Goal: Find specific page/section: Find specific page/section

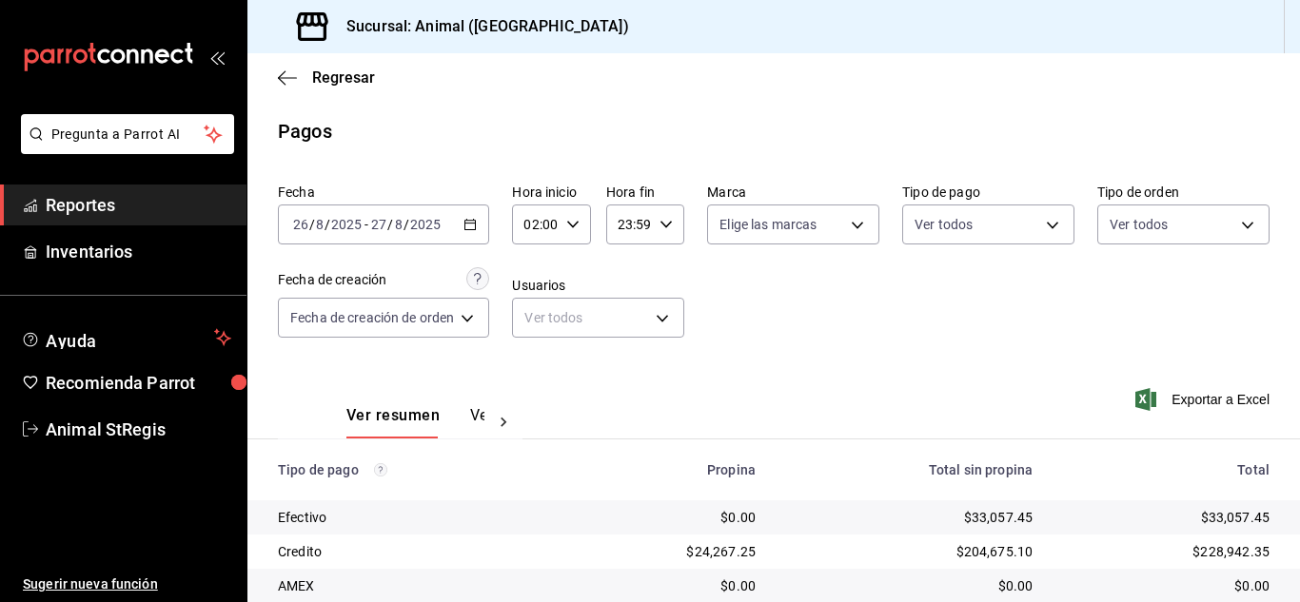
scroll to position [238, 0]
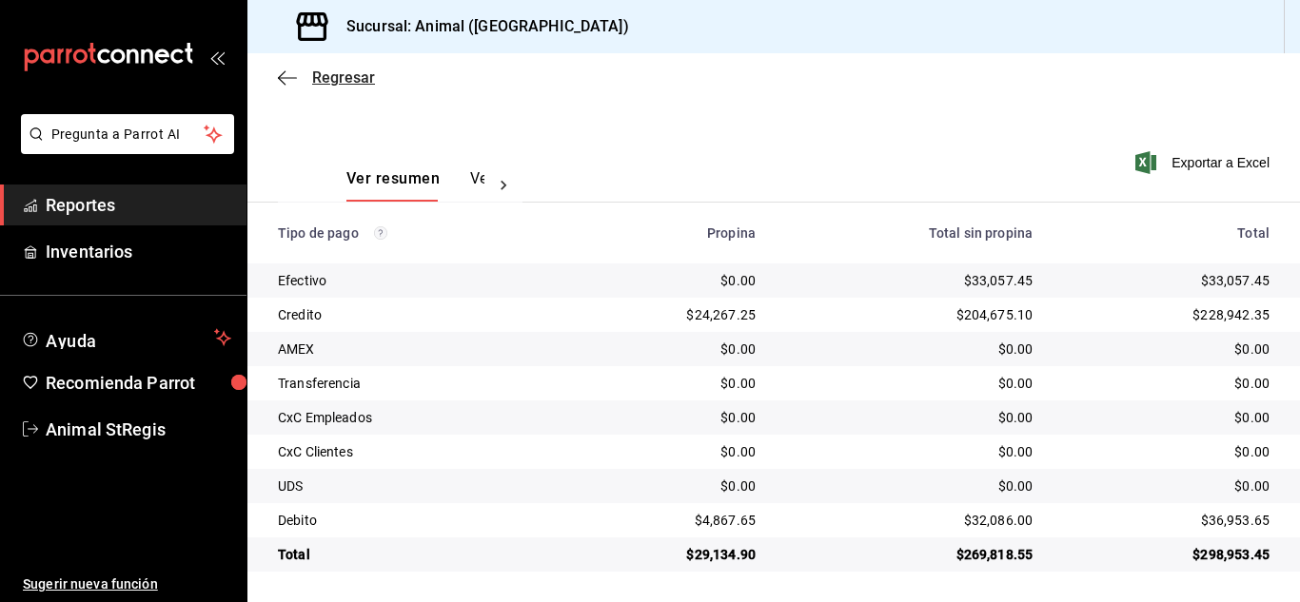
click at [348, 77] on span "Regresar" at bounding box center [343, 78] width 63 height 18
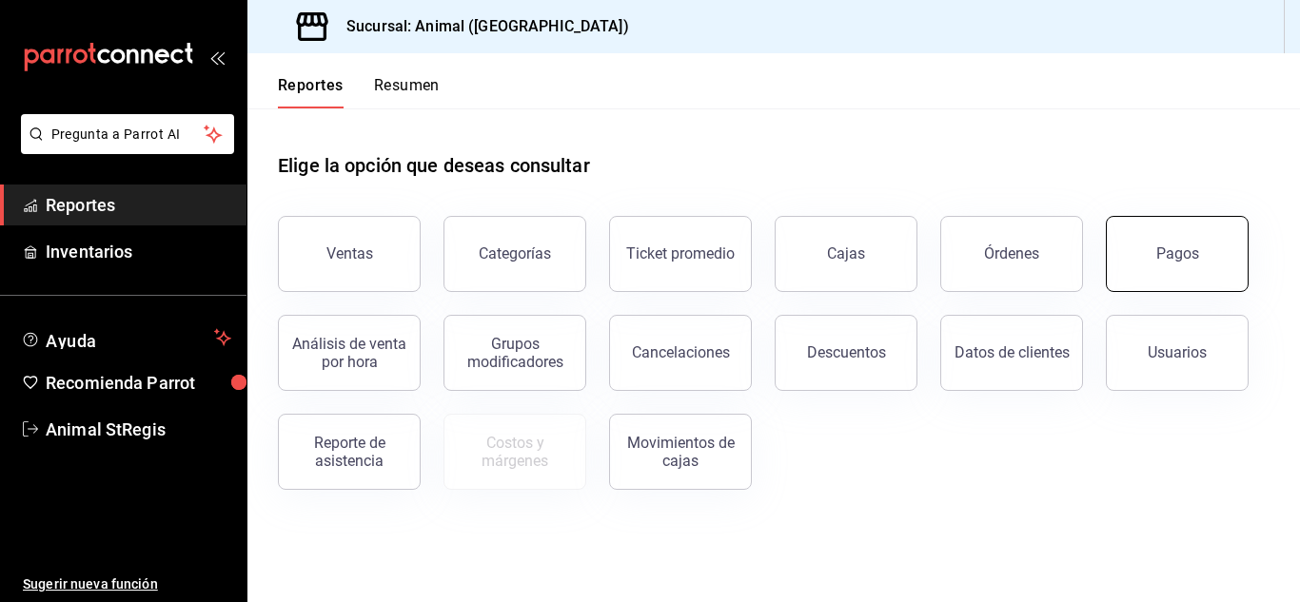
click at [1161, 251] on div "Pagos" at bounding box center [1177, 254] width 43 height 18
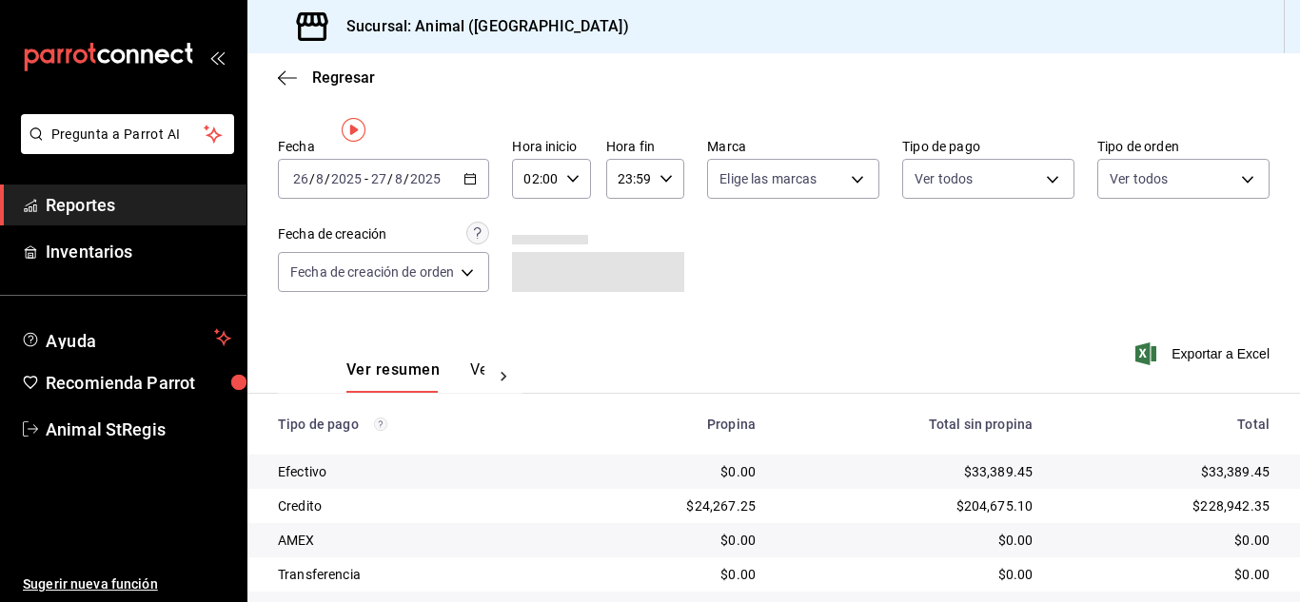
scroll to position [238, 0]
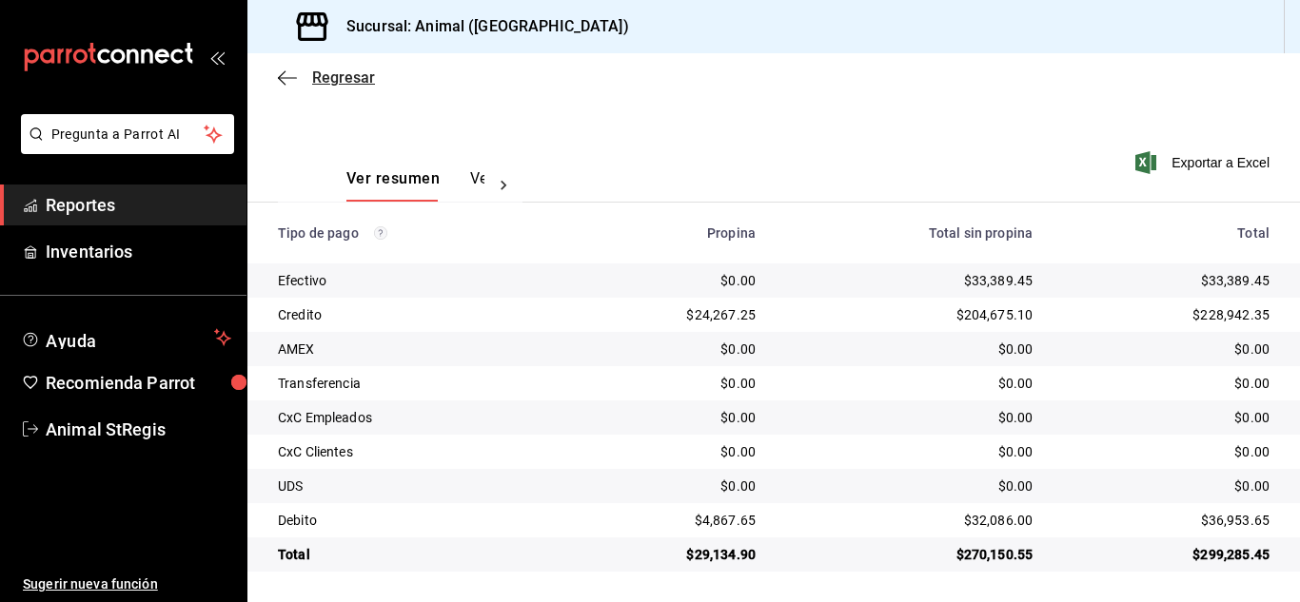
click at [341, 72] on span "Regresar" at bounding box center [343, 78] width 63 height 18
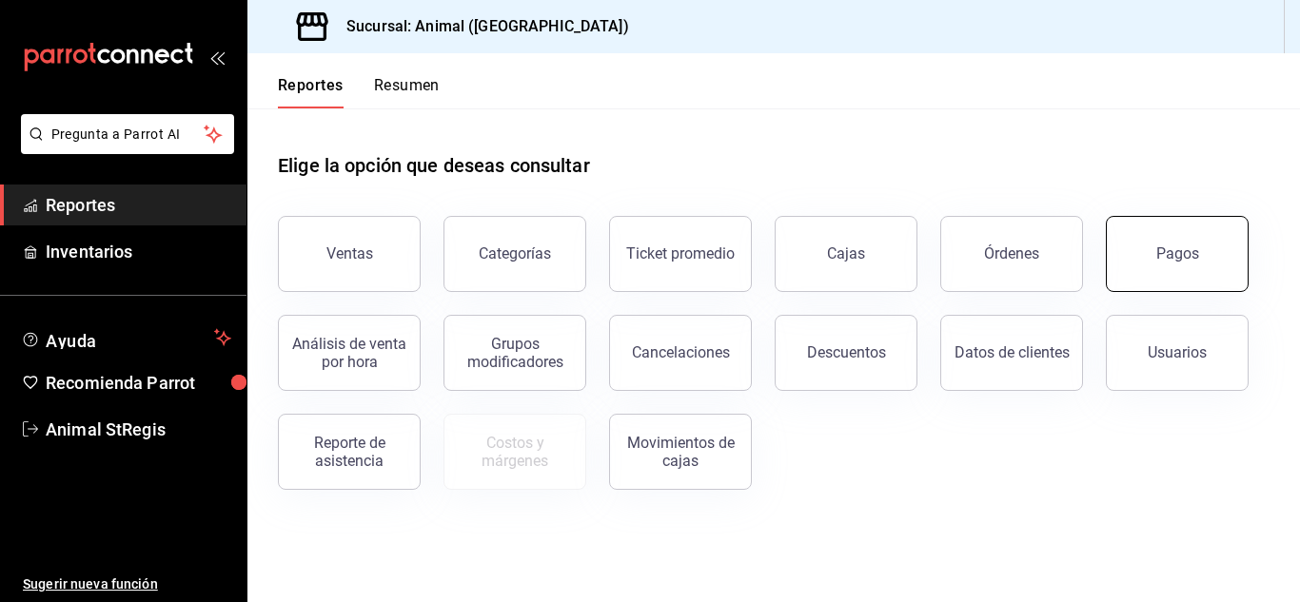
click at [1179, 274] on button "Pagos" at bounding box center [1177, 254] width 143 height 76
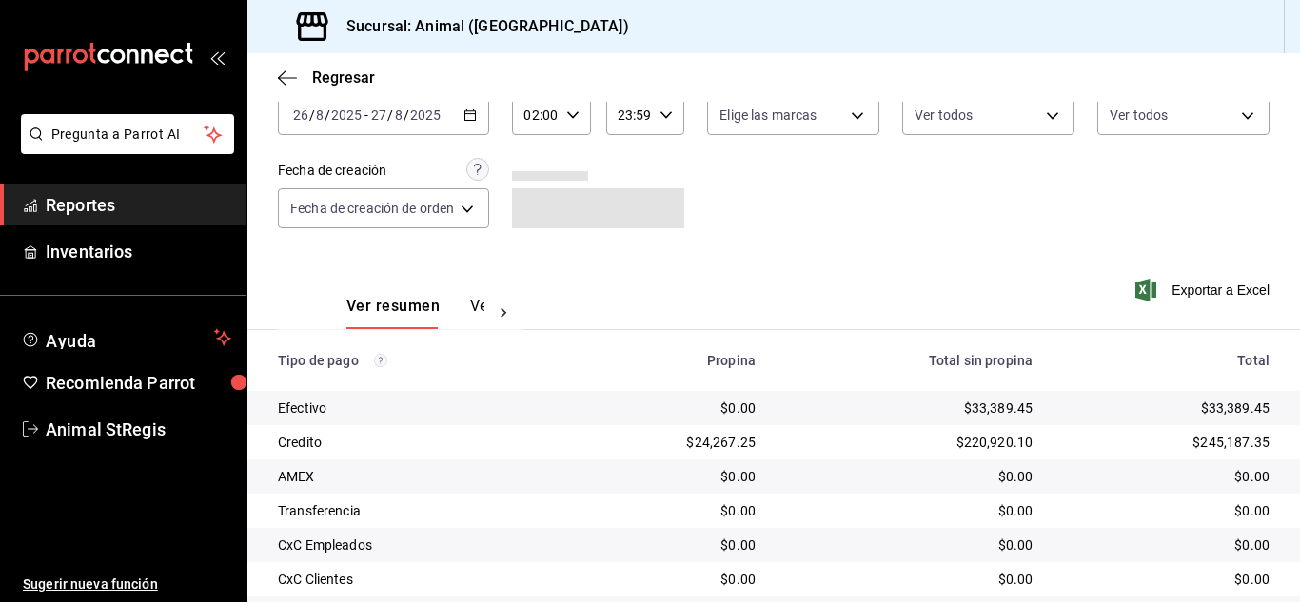
scroll to position [238, 0]
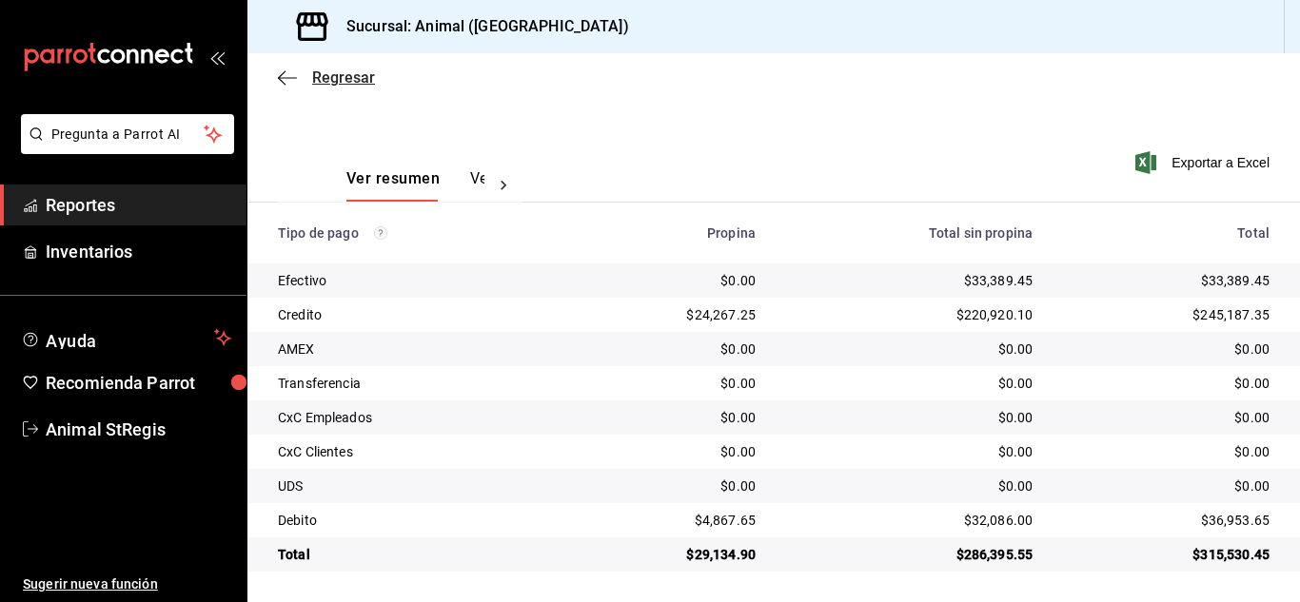
click at [341, 75] on span "Regresar" at bounding box center [343, 78] width 63 height 18
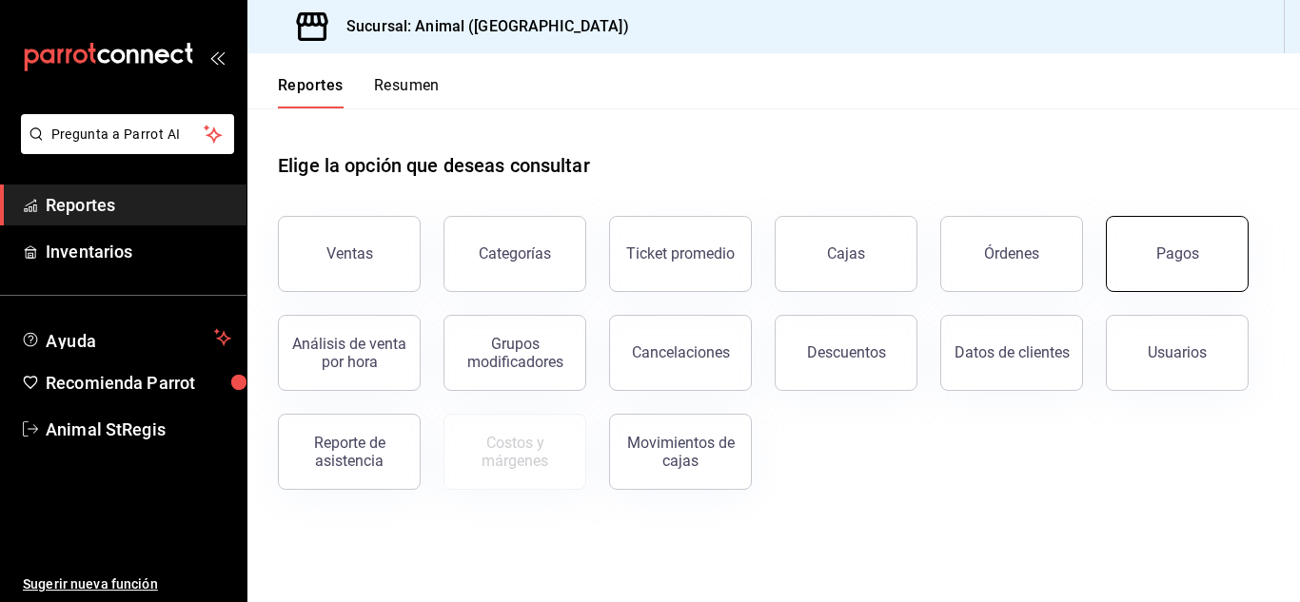
click at [1166, 254] on div "Pagos" at bounding box center [1177, 254] width 43 height 18
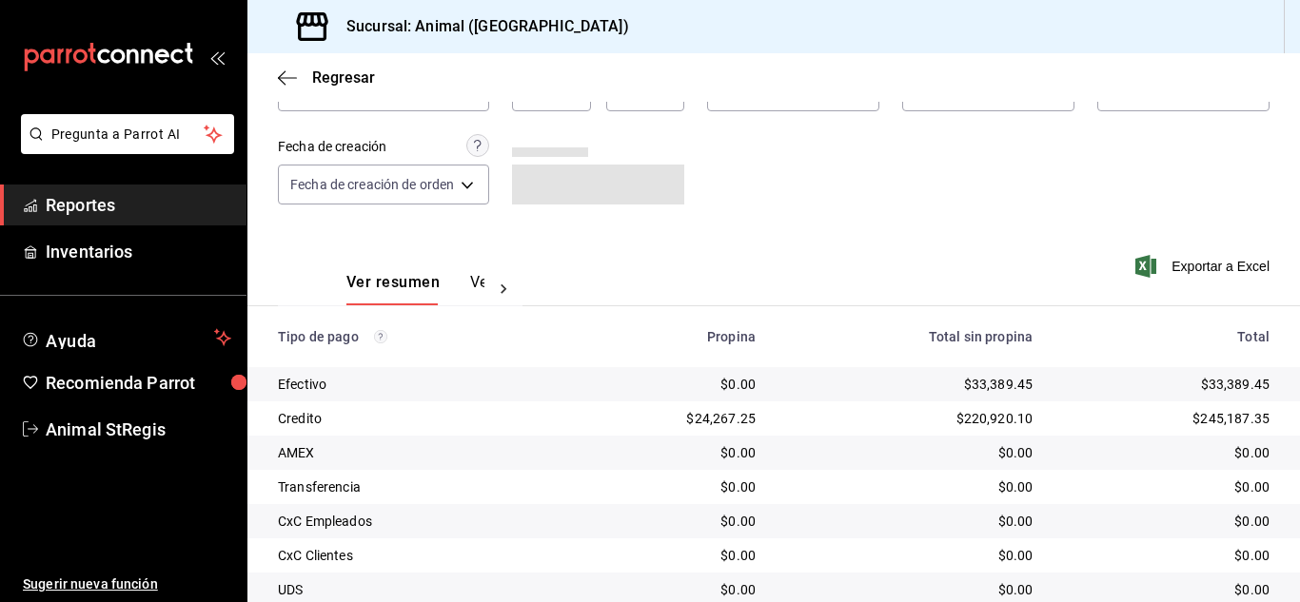
scroll to position [238, 0]
